Goal: Book appointment/travel/reservation

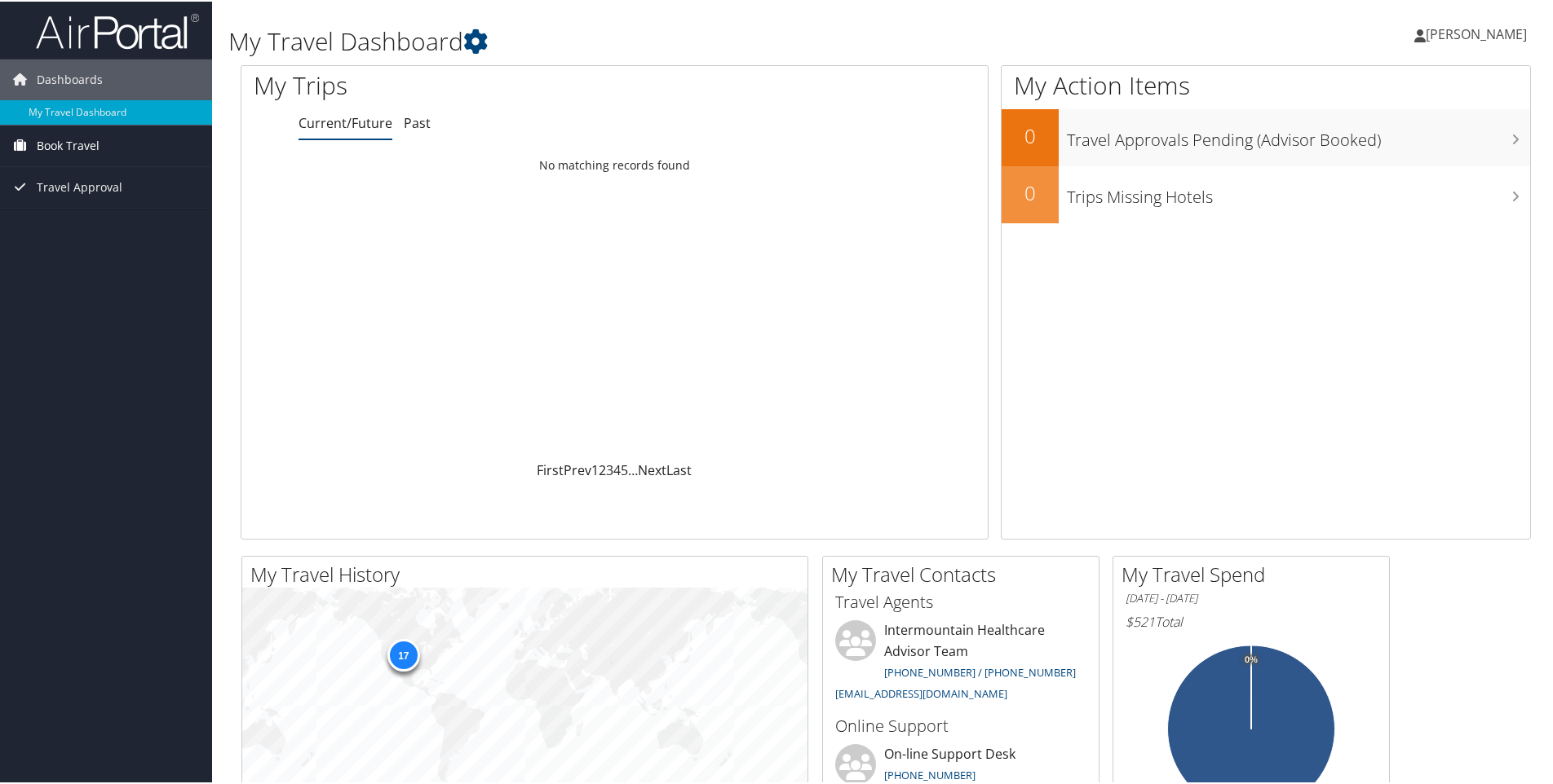
click at [49, 134] on span "Book Travel" at bounding box center [68, 144] width 63 height 41
click at [74, 206] on link "Book/Manage Online Trips" at bounding box center [106, 201] width 212 height 25
